Goal: Information Seeking & Learning: Learn about a topic

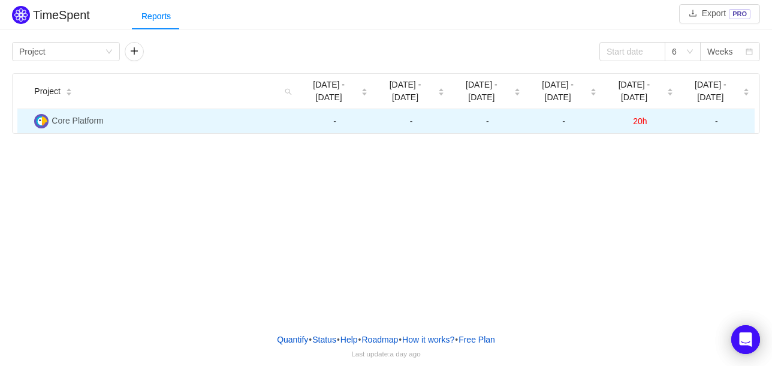
click at [636, 116] on span "20h" at bounding box center [640, 121] width 14 height 10
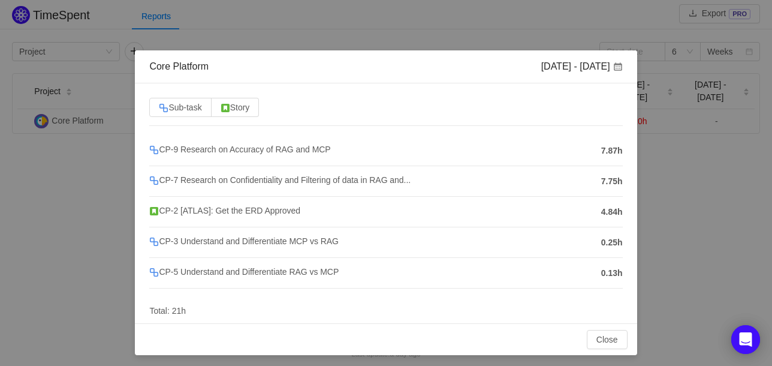
scroll to position [12, 0]
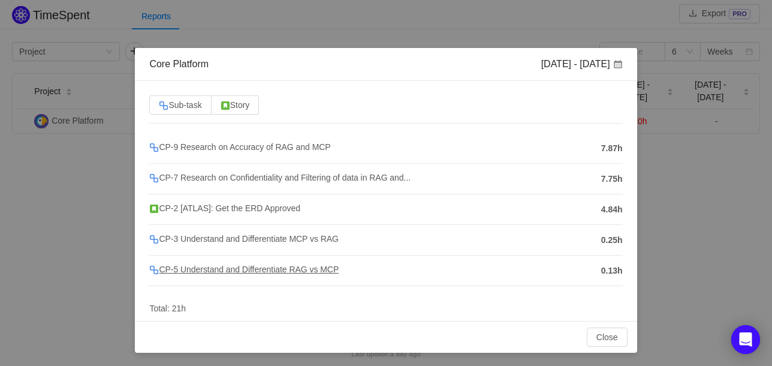
click at [314, 270] on span "CP-5 Understand and Differentiate RAG vs MCP" at bounding box center [243, 269] width 189 height 10
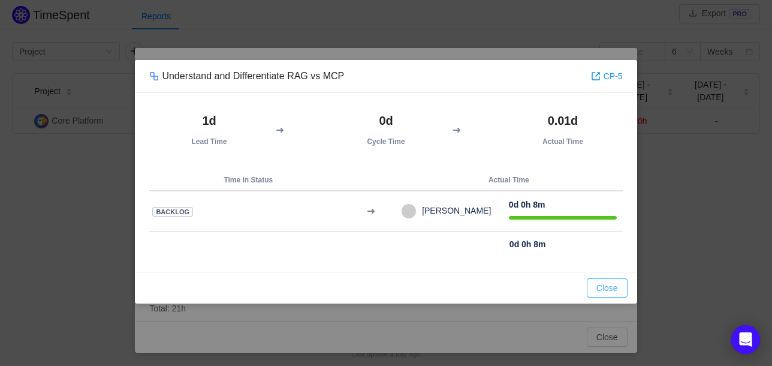
click at [611, 287] on button "Close" at bounding box center [607, 287] width 41 height 19
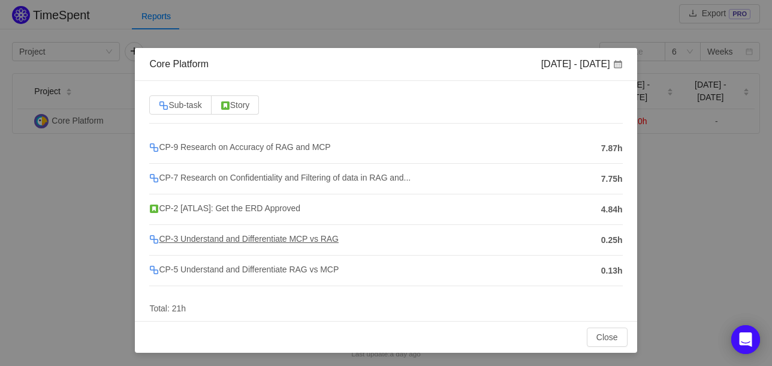
click at [287, 234] on span "CP-3 Understand and Differentiate MCP vs RAG" at bounding box center [243, 239] width 189 height 10
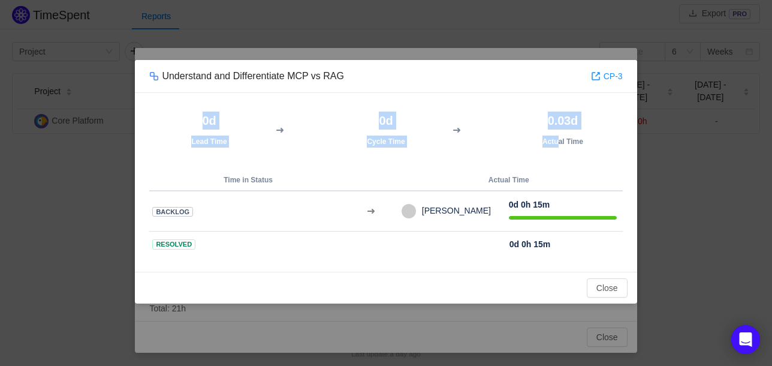
drag, startPoint x: 194, startPoint y: 122, endPoint x: 556, endPoint y: 145, distance: 363.5
click at [556, 145] on tr "0d Lead Time 0d Cycle Time 0.03d Actual Time" at bounding box center [385, 129] width 473 height 44
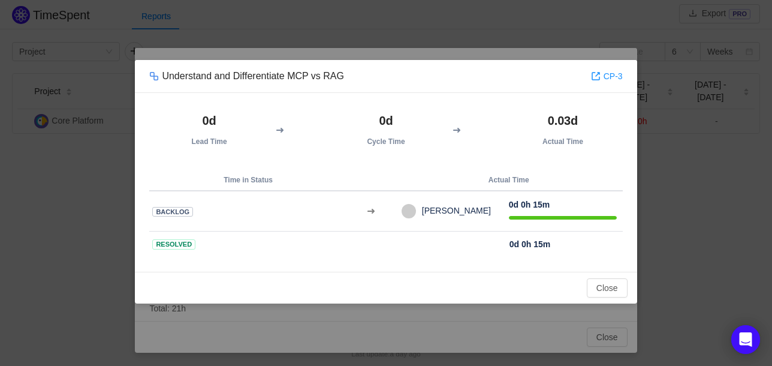
click at [444, 153] on div "0d Lead Time 0d Cycle Time 0.03d Actual Time Time in Status Actual Time Backlog…" at bounding box center [386, 182] width 502 height 179
click at [607, 288] on button "Close" at bounding box center [607, 287] width 41 height 19
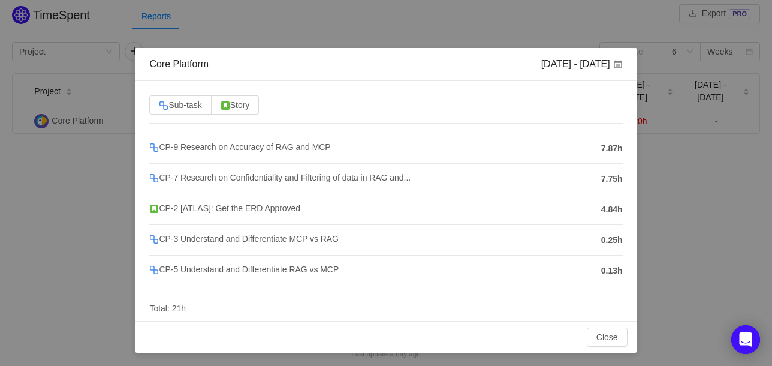
click at [251, 149] on span "CP-9 Research on Accuracy of RAG and MCP" at bounding box center [239, 147] width 181 height 10
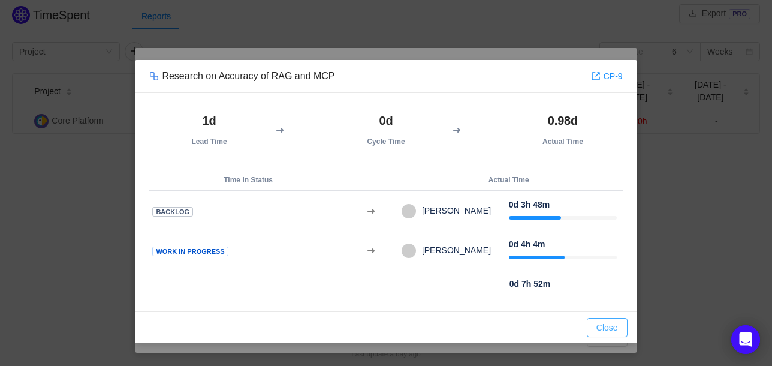
click at [614, 324] on button "Close" at bounding box center [607, 327] width 41 height 19
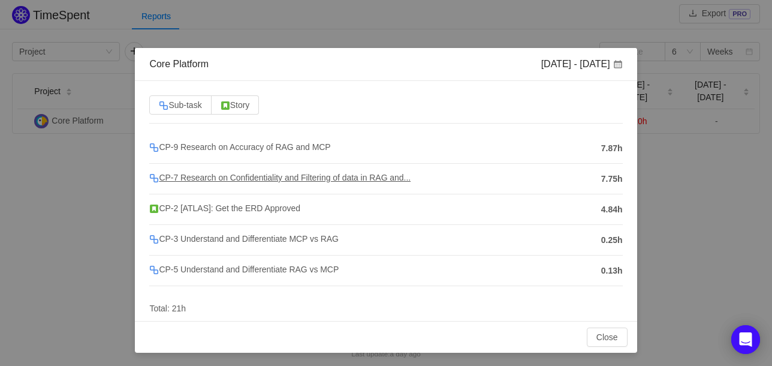
click at [291, 180] on span "CP-7 Research on Confidentiality and Filtering of data in RAG and..." at bounding box center [279, 178] width 261 height 10
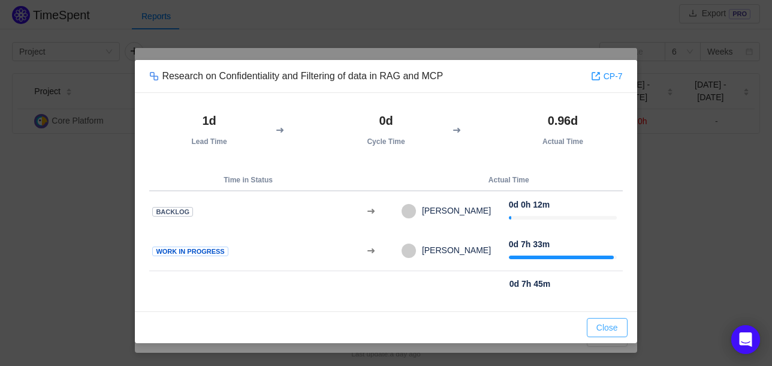
click at [609, 318] on button "Close" at bounding box center [607, 327] width 41 height 19
